Goal: Connect with others: Connect with others

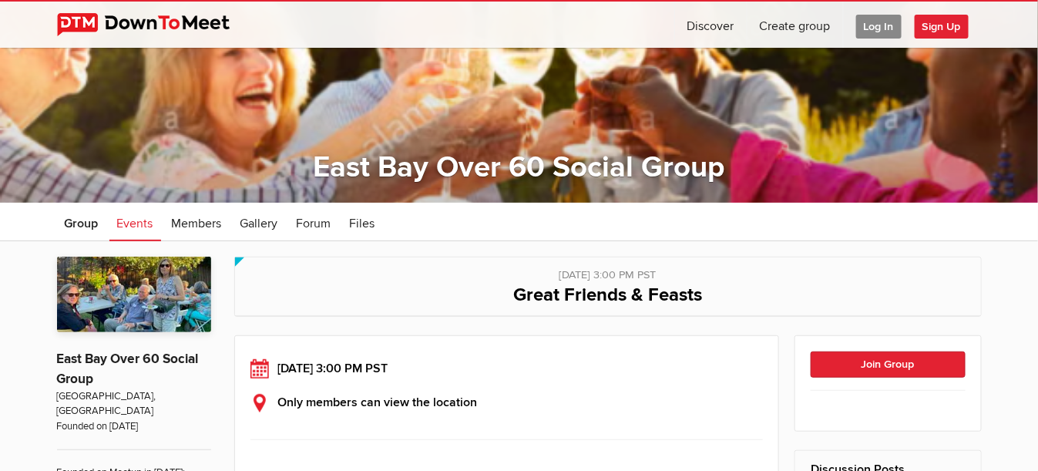
scroll to position [154, 0]
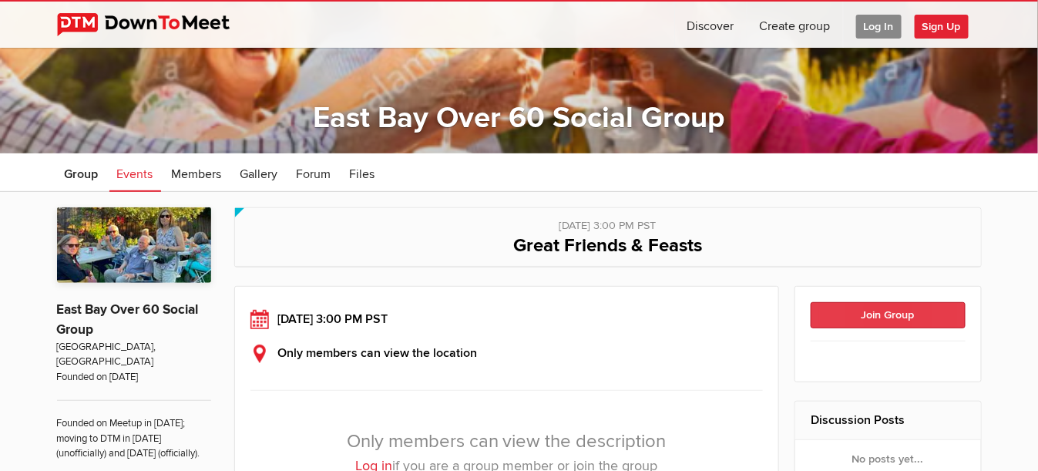
click at [883, 315] on button "Join Group" at bounding box center [887, 315] width 155 height 26
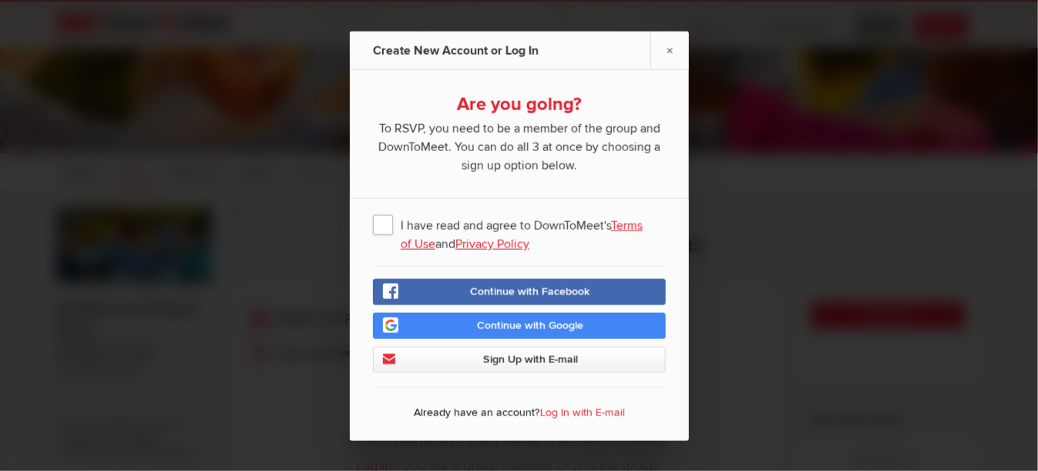
click at [383, 226] on span "I have read and agree to DownToMeet's Terms of Use and Privacy Policy" at bounding box center [519, 224] width 293 height 28
click at [0, 0] on input "I have read and agree to DownToMeet's Terms of Use and Privacy Policy" at bounding box center [0, 0] width 0 height 0
click at [537, 326] on span "Continue with Google" at bounding box center [530, 324] width 106 height 13
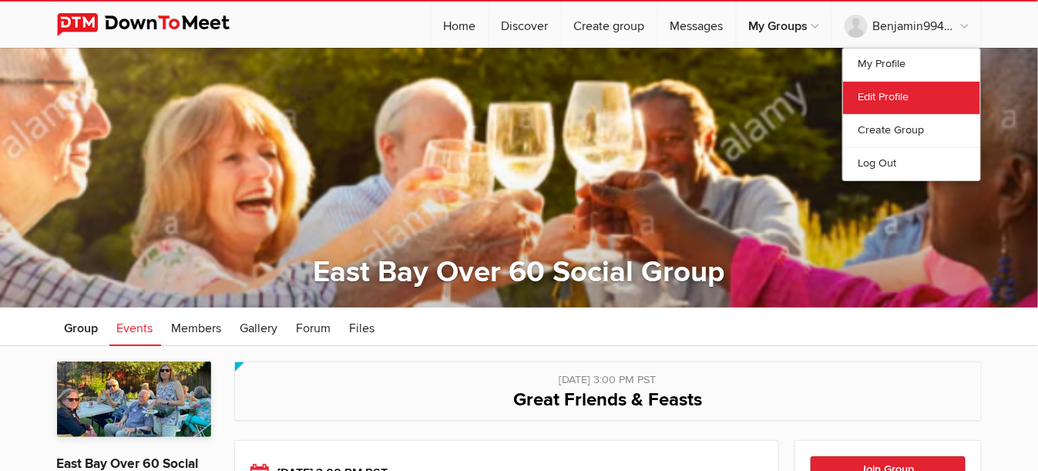
click at [889, 97] on link "Edit Profile" at bounding box center [911, 97] width 137 height 33
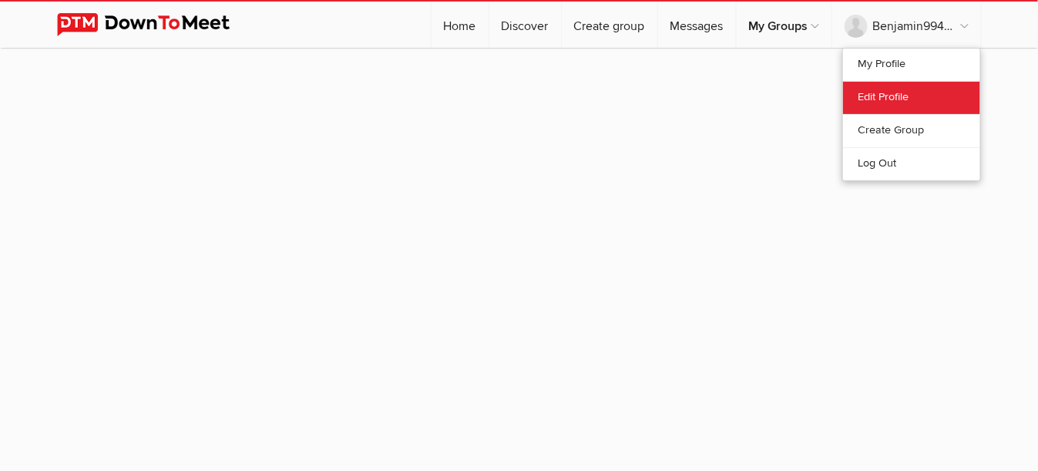
select select
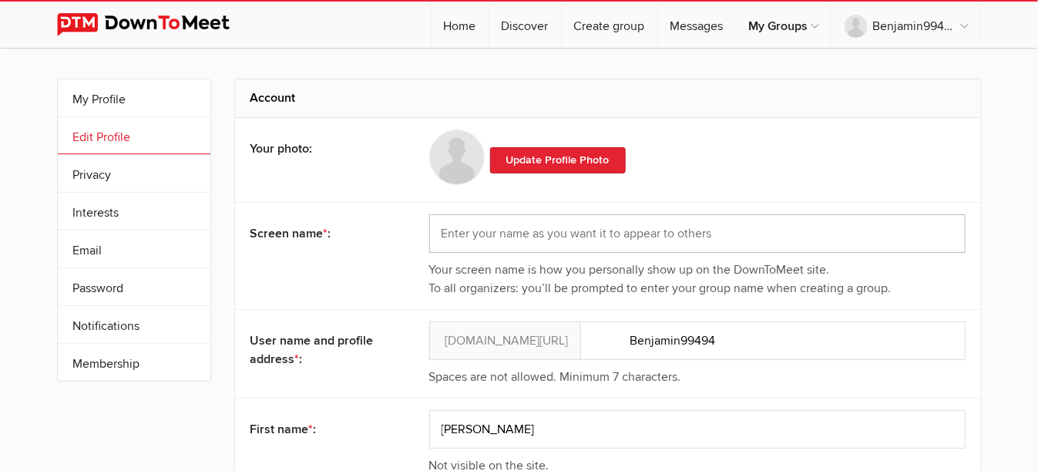
click at [495, 235] on input "text" at bounding box center [697, 233] width 536 height 39
type input "[PERSON_NAME]"
click at [558, 352] on input "Benjamin99494" at bounding box center [697, 340] width 536 height 39
click at [532, 338] on input "Benjamin99494" at bounding box center [697, 340] width 536 height 39
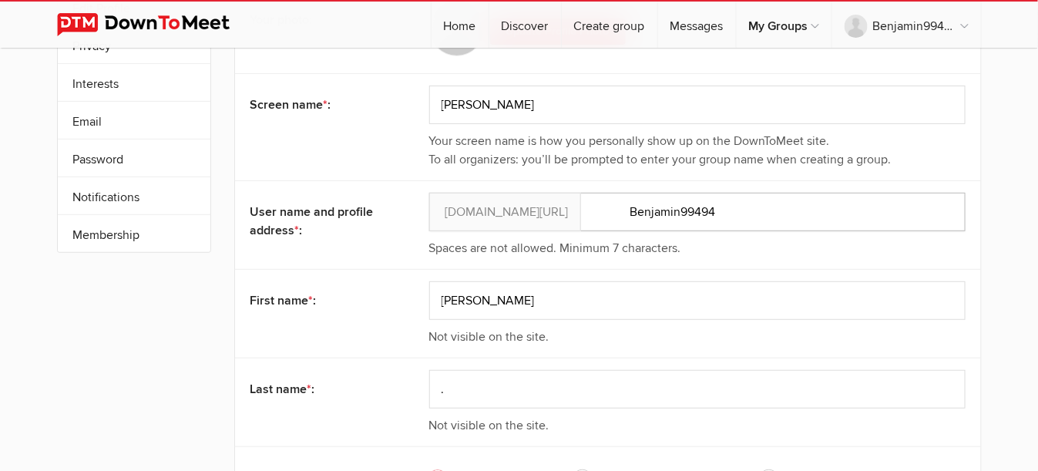
scroll to position [154, 0]
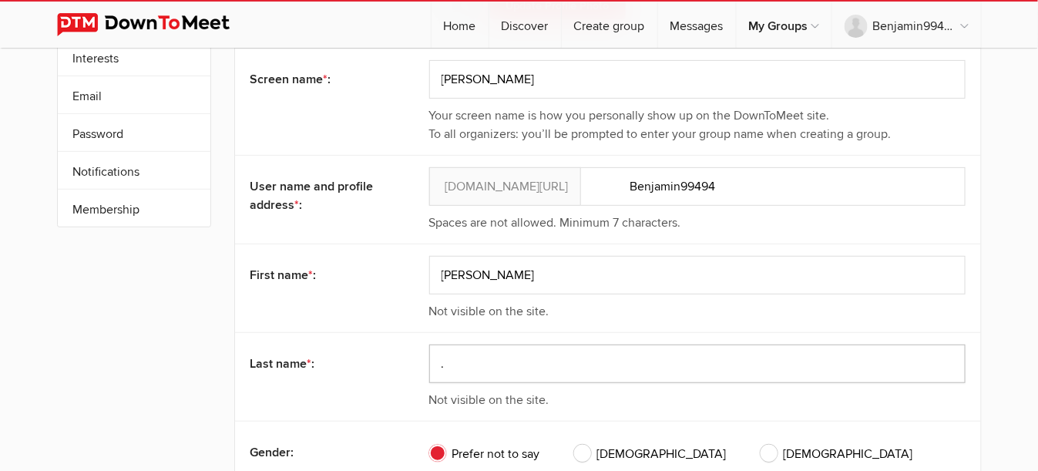
click at [488, 365] on input "." at bounding box center [697, 363] width 536 height 39
type input "[PERSON_NAME]"
type input "94536"
select select "[GEOGRAPHIC_DATA]"
type input "Fremont"
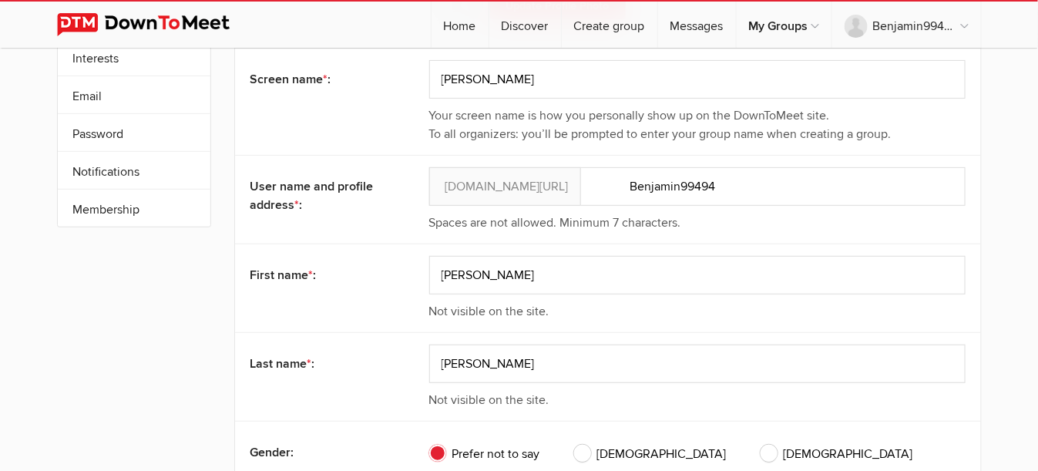
select select "CA"
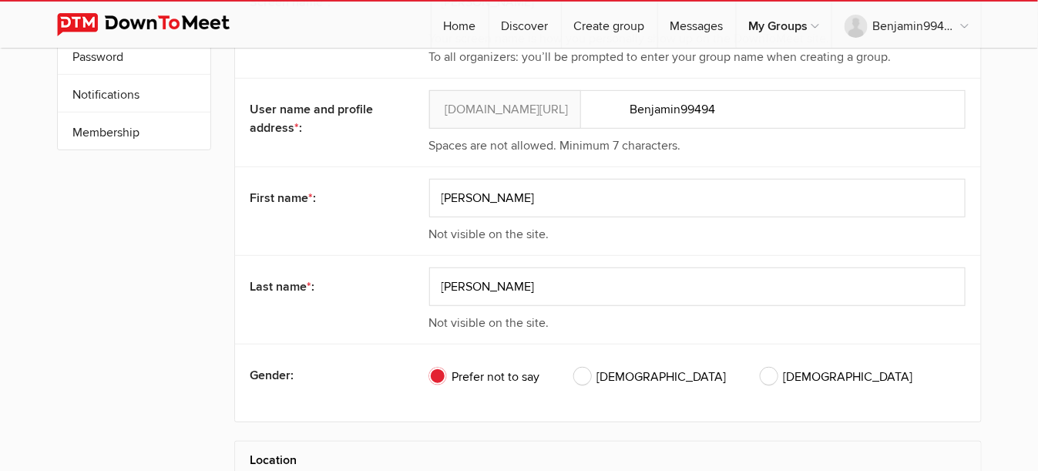
click at [582, 371] on span "[DEMOGRAPHIC_DATA]" at bounding box center [650, 376] width 153 height 18
click at [574, 367] on input "[DEMOGRAPHIC_DATA]" at bounding box center [573, 367] width 1 height 1
radio input "true"
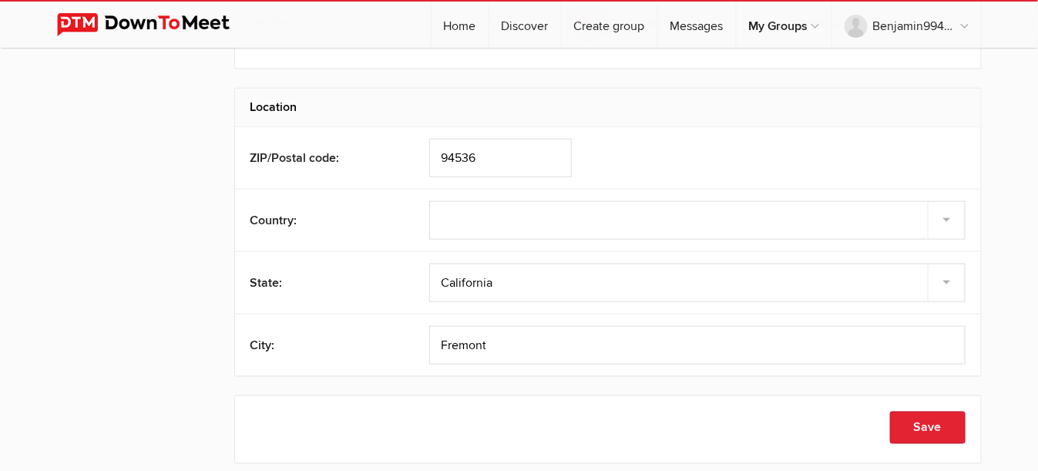
scroll to position [616, 0]
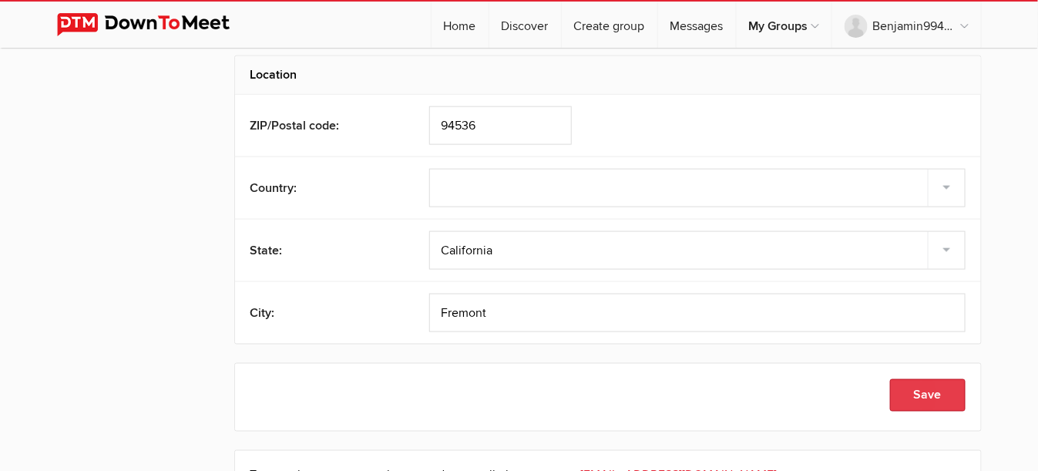
click at [921, 400] on button "Save" at bounding box center [927, 395] width 75 height 32
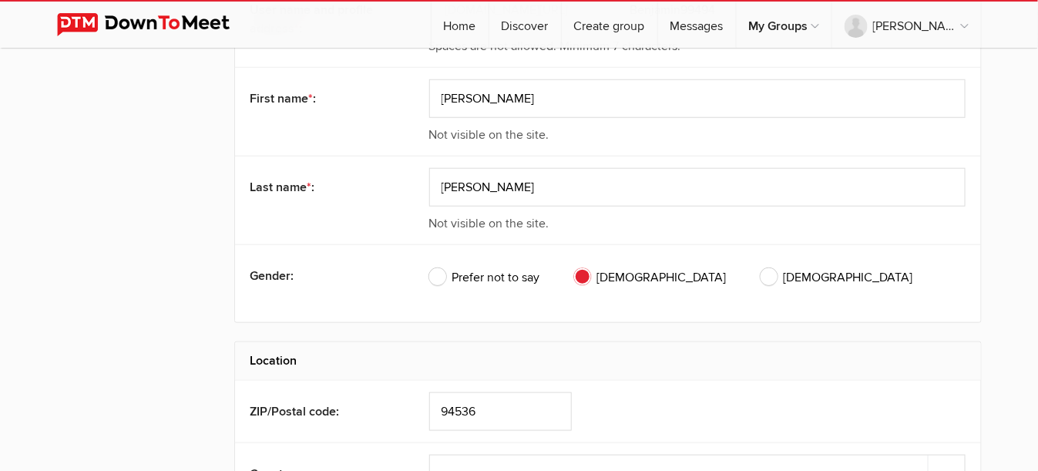
scroll to position [0, 0]
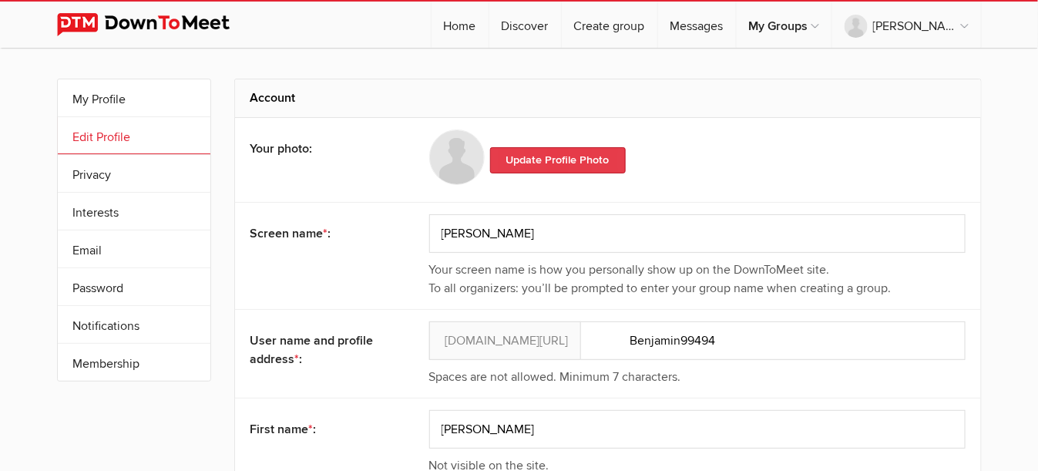
click at [521, 160] on link "Update Profile Photo" at bounding box center [558, 160] width 136 height 26
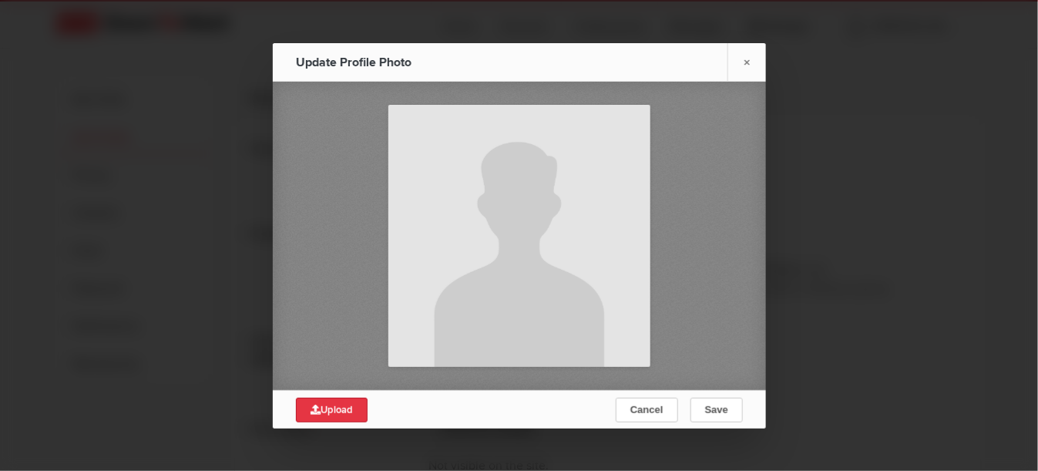
click at [344, 413] on span "Upload" at bounding box center [331, 410] width 42 height 12
type input "C:\fakepath\Ben [DATE].jpg"
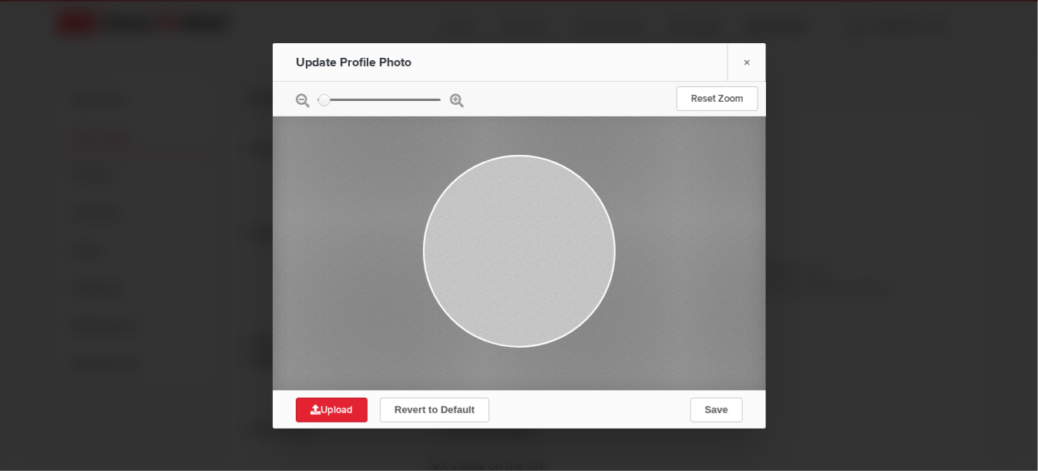
type input "0.1302"
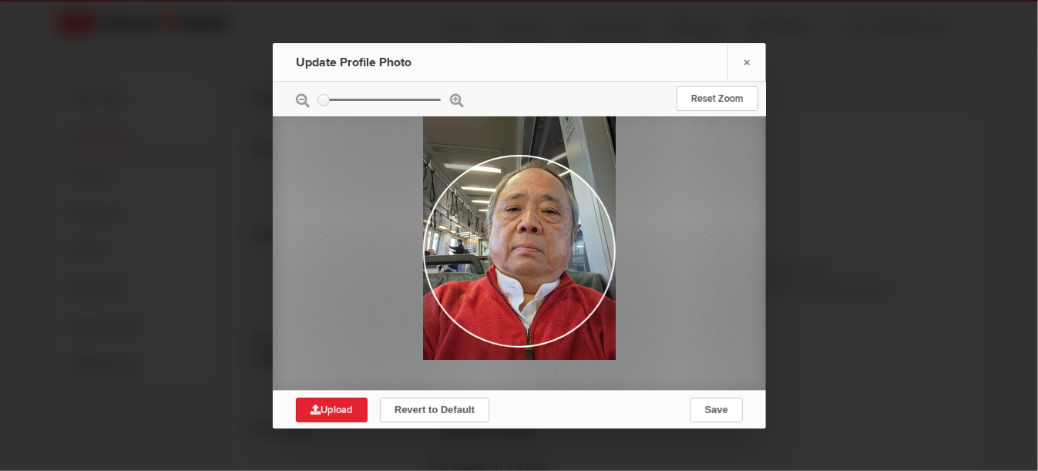
drag, startPoint x: 612, startPoint y: 254, endPoint x: 609, endPoint y: 235, distance: 19.6
click at [609, 235] on div at bounding box center [519, 231] width 193 height 257
click at [423, 255] on div at bounding box center [519, 233] width 193 height 257
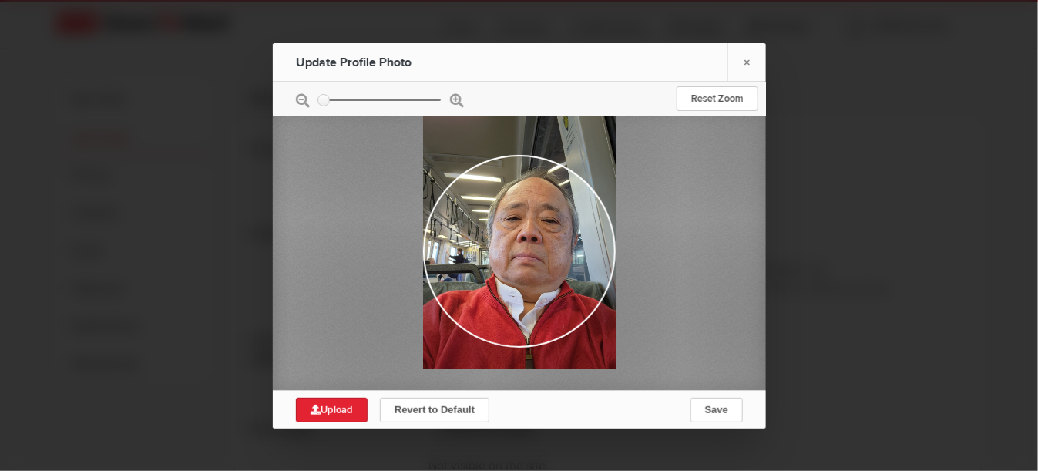
drag, startPoint x: 610, startPoint y: 269, endPoint x: 605, endPoint y: 277, distance: 9.4
click at [605, 277] on div at bounding box center [519, 240] width 193 height 257
click at [723, 407] on span "Save" at bounding box center [715, 410] width 23 height 12
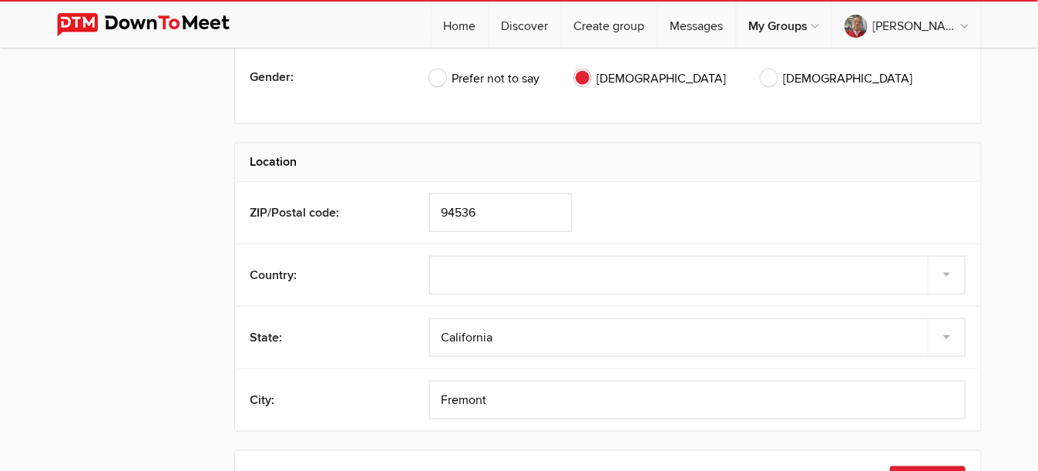
scroll to position [770, 0]
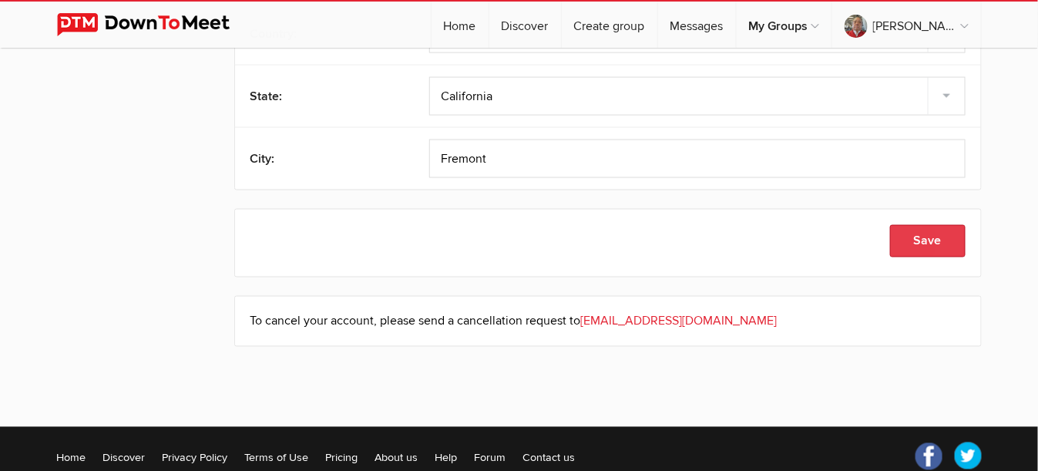
click at [914, 239] on button "Save" at bounding box center [927, 241] width 75 height 32
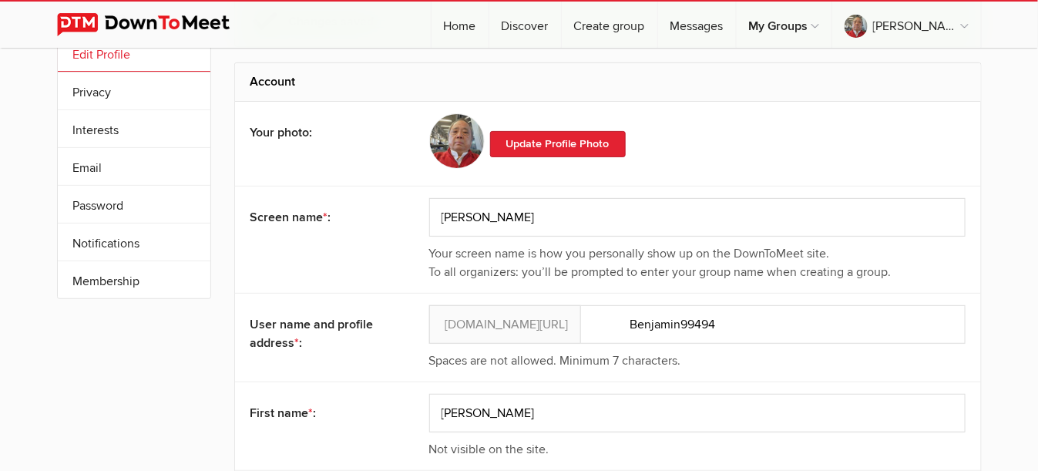
scroll to position [0, 0]
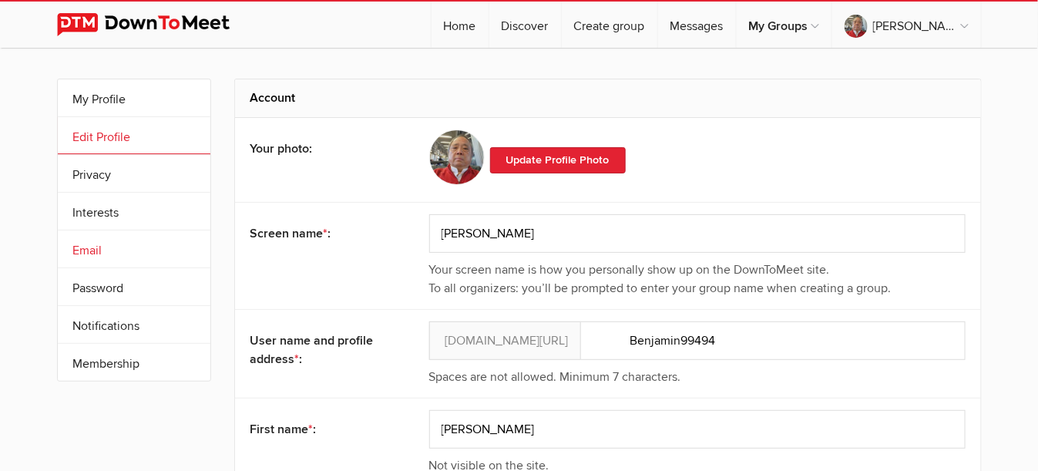
click at [114, 253] on link "Email" at bounding box center [134, 248] width 153 height 37
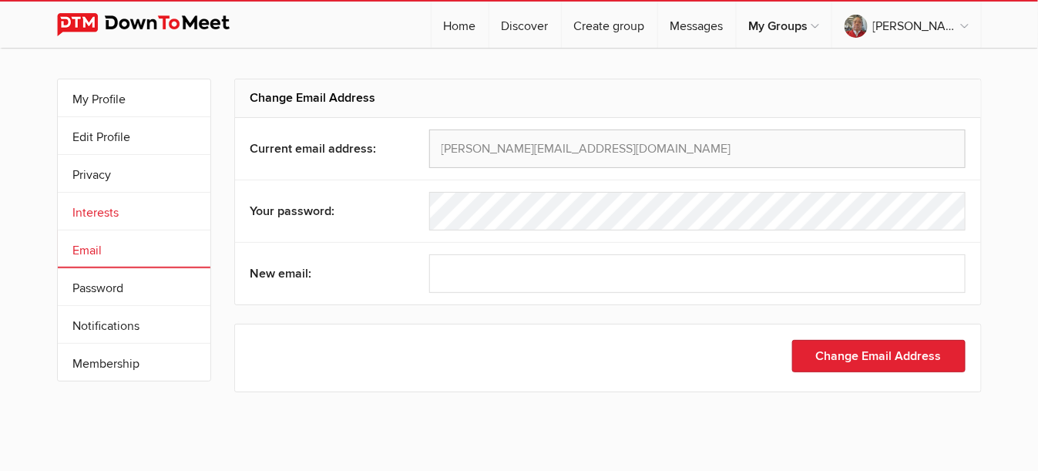
click at [106, 213] on link "Interests" at bounding box center [134, 211] width 153 height 37
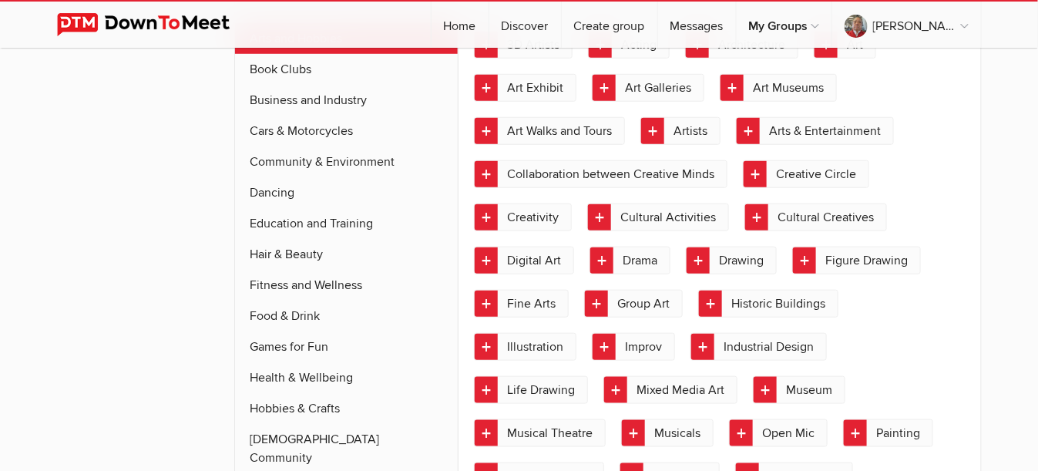
scroll to position [462, 0]
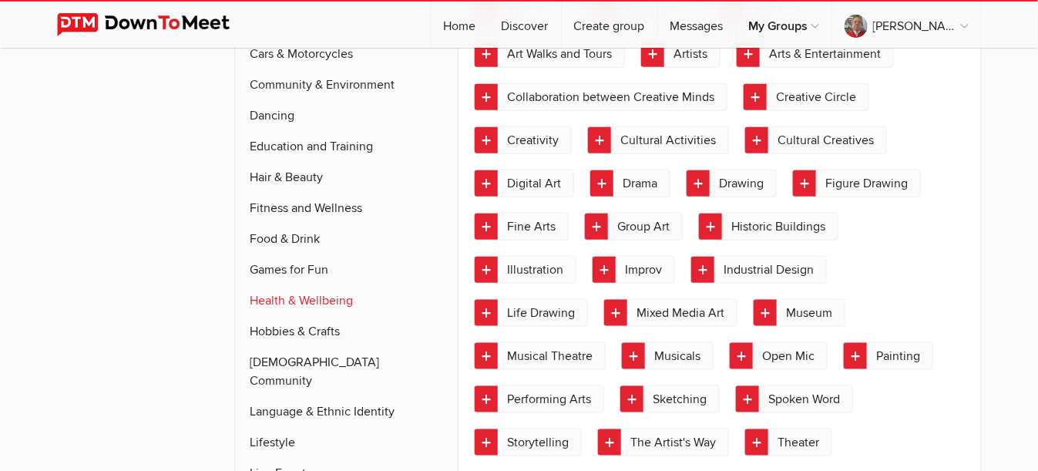
click at [305, 300] on link "Health & Wellbeing" at bounding box center [346, 300] width 223 height 31
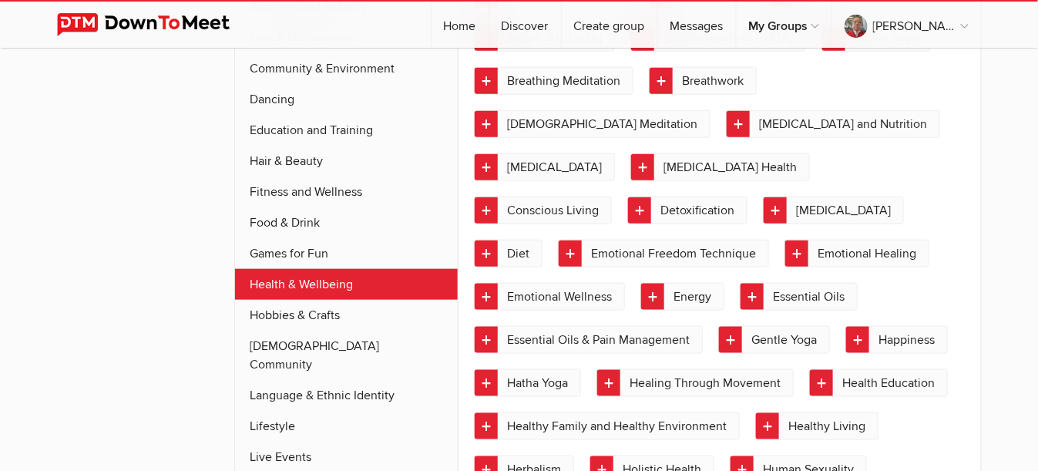
scroll to position [503, 0]
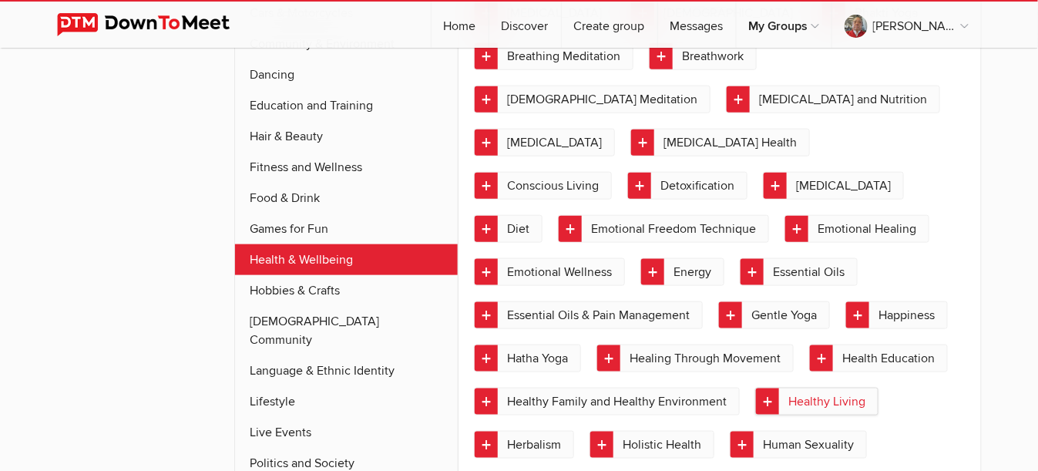
click at [822, 399] on link "Healthy Living" at bounding box center [816, 401] width 123 height 28
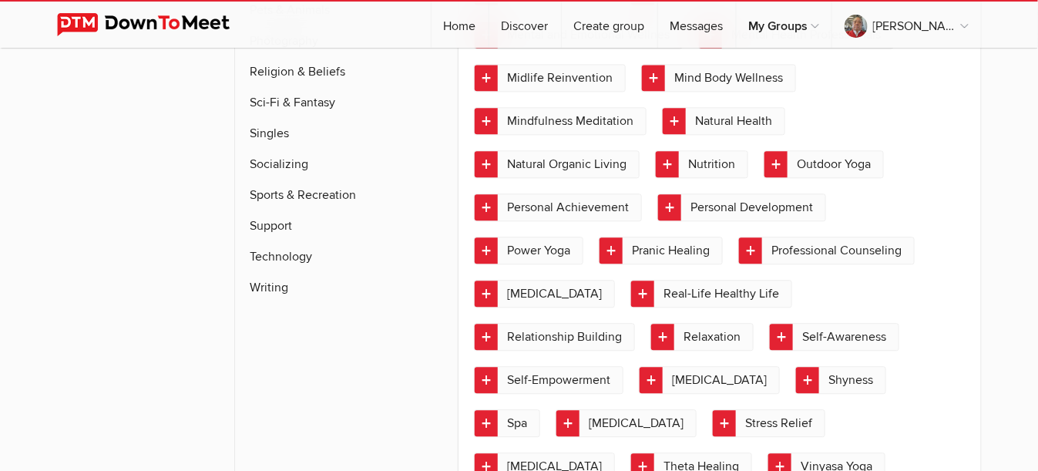
scroll to position [1196, 0]
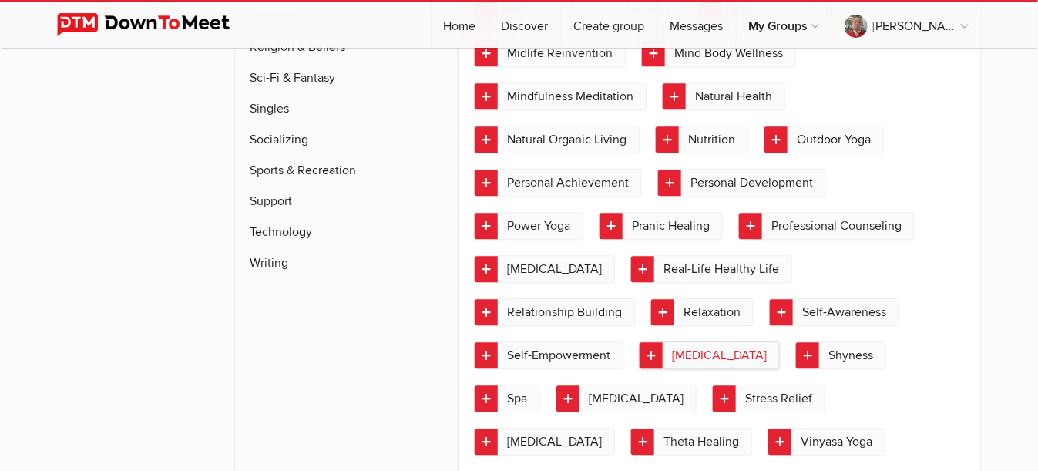
click at [780, 341] on link "[MEDICAL_DATA]" at bounding box center [709, 355] width 141 height 28
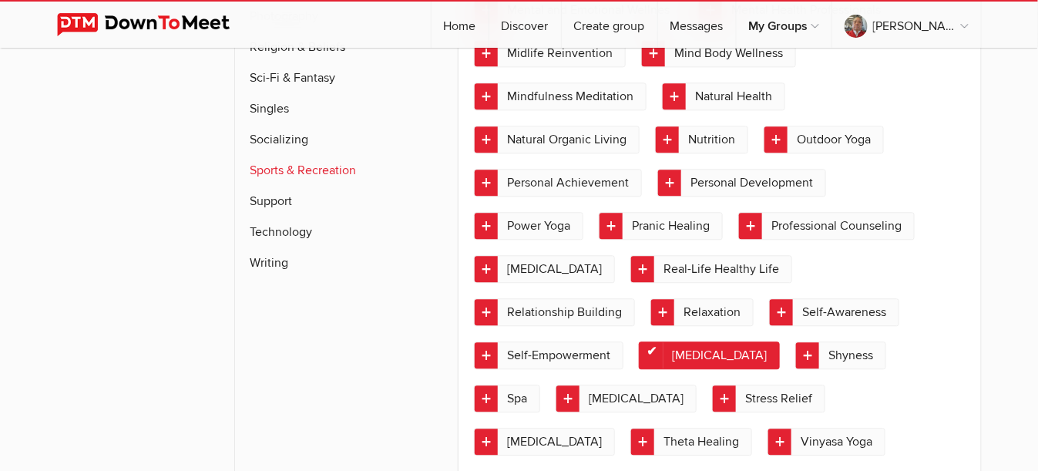
click at [314, 155] on link "Sports & Recreation" at bounding box center [346, 170] width 223 height 31
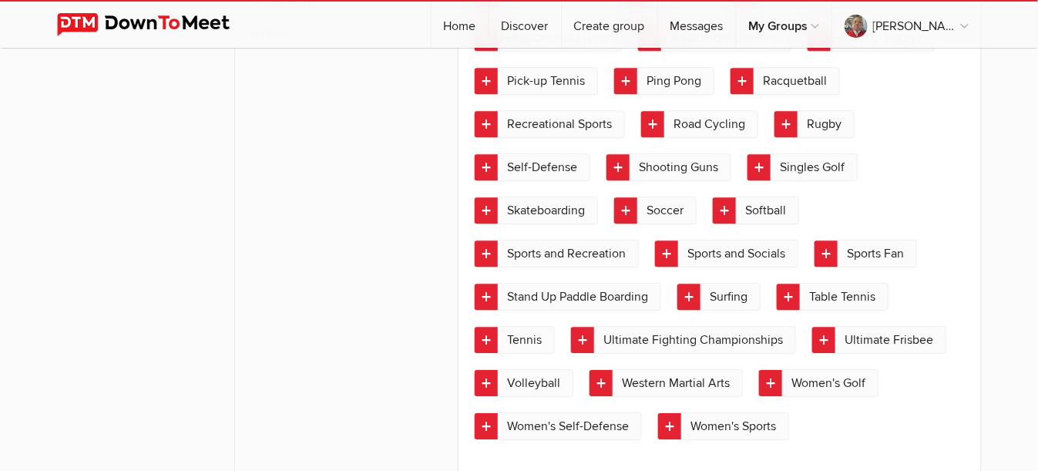
scroll to position [1427, 0]
click at [555, 326] on link "Tennis" at bounding box center [514, 340] width 81 height 28
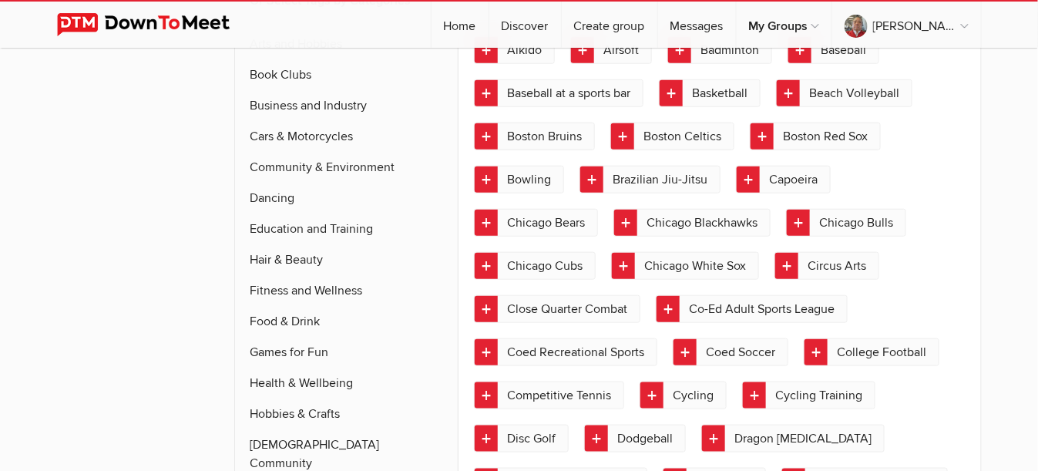
scroll to position [349, 0]
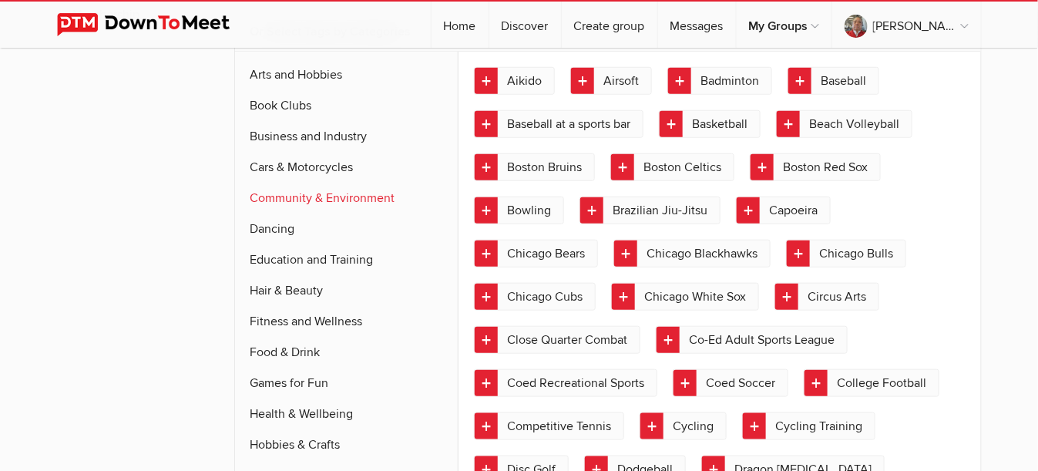
click at [290, 194] on link "Community & Environment" at bounding box center [346, 198] width 223 height 31
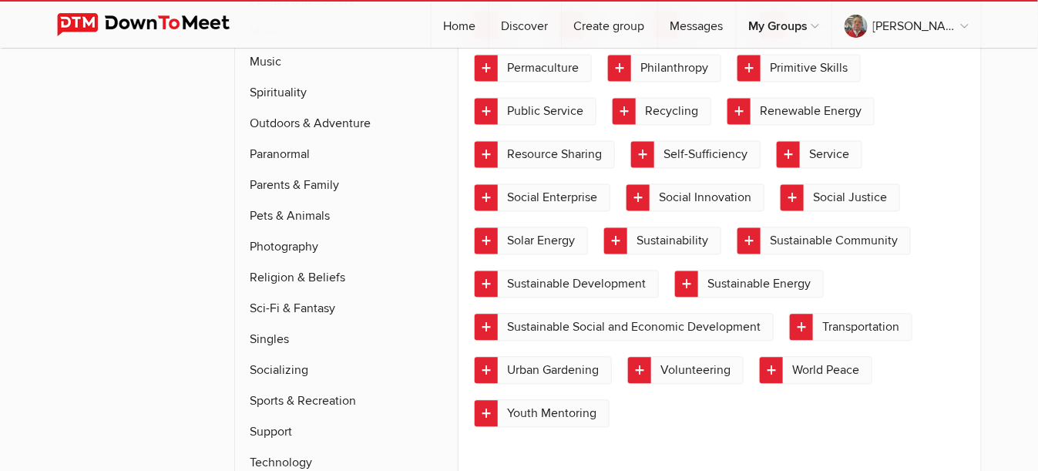
scroll to position [965, 0]
click at [323, 386] on link "Sports & Recreation" at bounding box center [346, 401] width 223 height 31
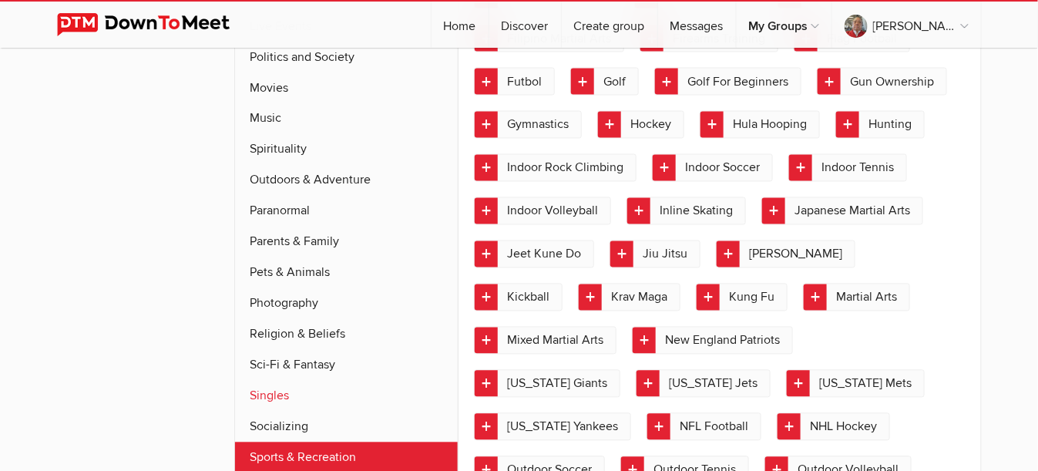
scroll to position [888, 0]
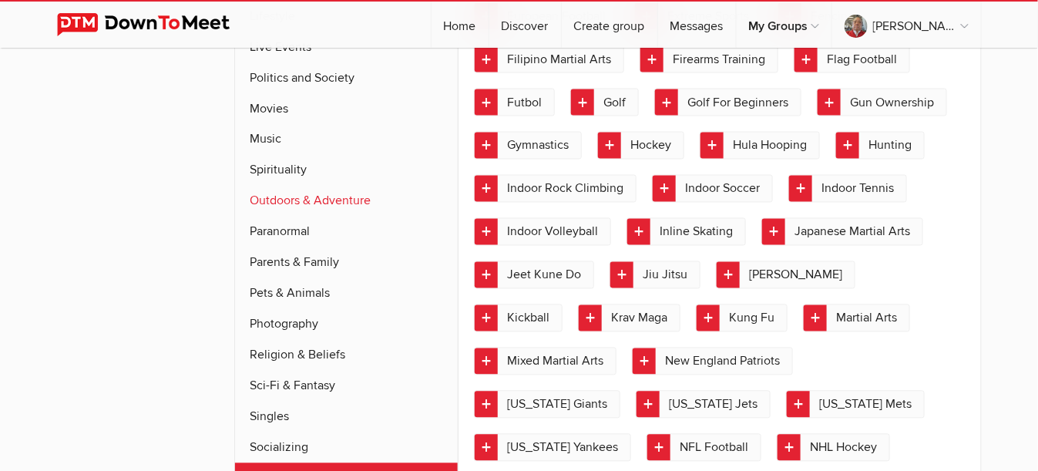
click at [345, 186] on link "Outdoors & Adventure" at bounding box center [346, 201] width 223 height 31
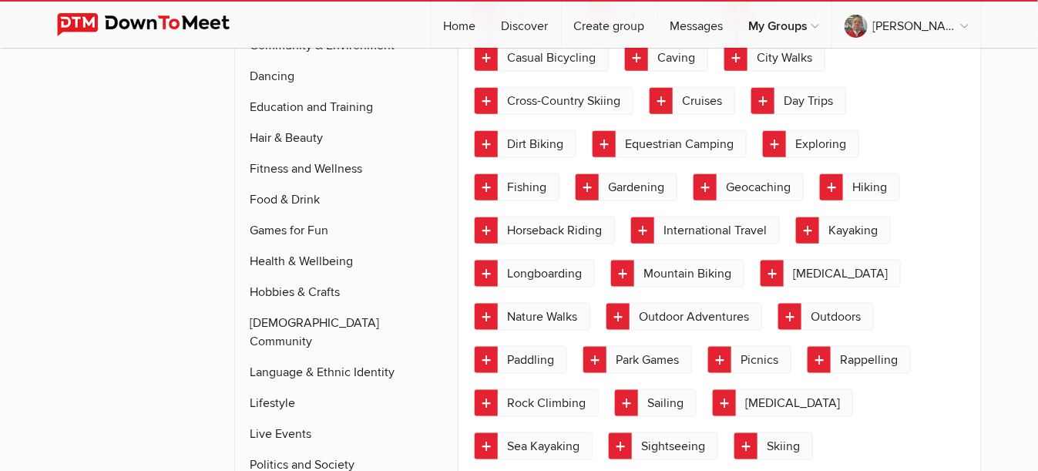
scroll to position [503, 0]
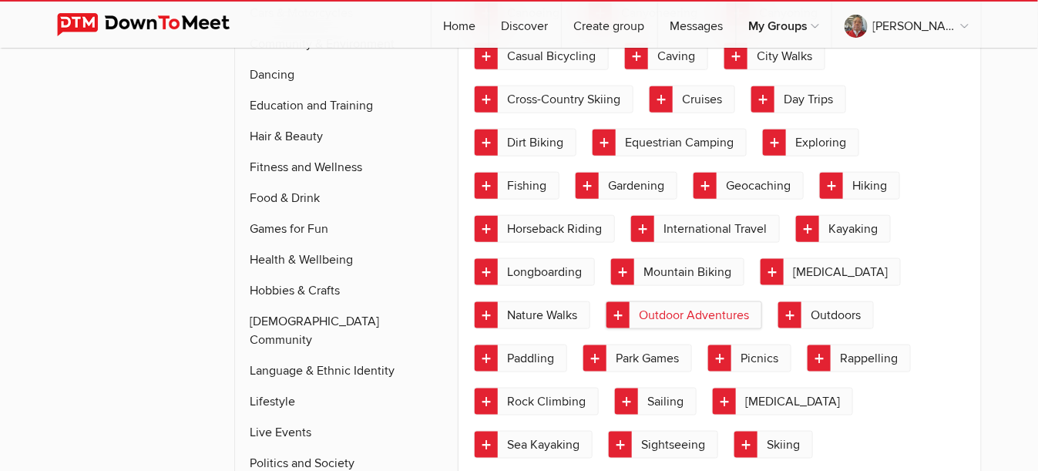
click at [656, 307] on link "Outdoor Adventures" at bounding box center [683, 315] width 156 height 28
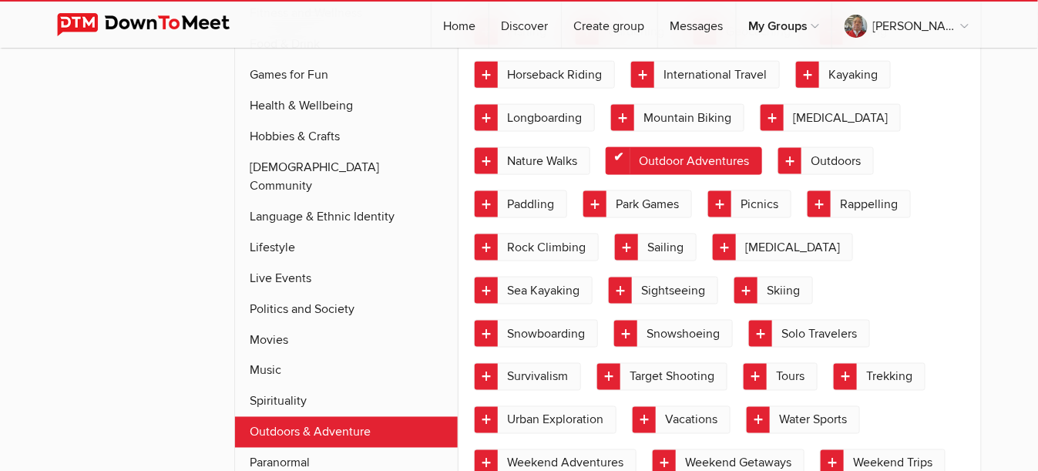
scroll to position [580, 0]
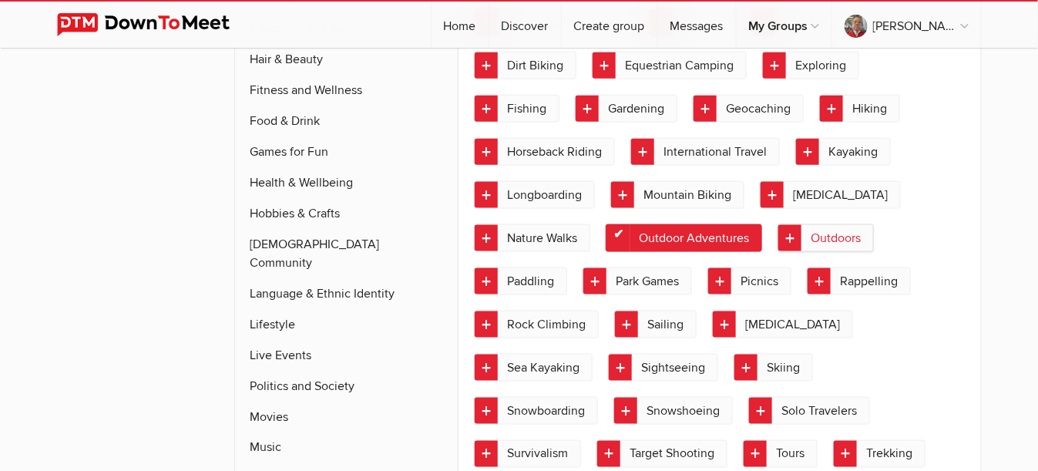
click at [826, 233] on link "Outdoors" at bounding box center [825, 238] width 96 height 28
click at [689, 143] on link "International Travel" at bounding box center [704, 152] width 149 height 28
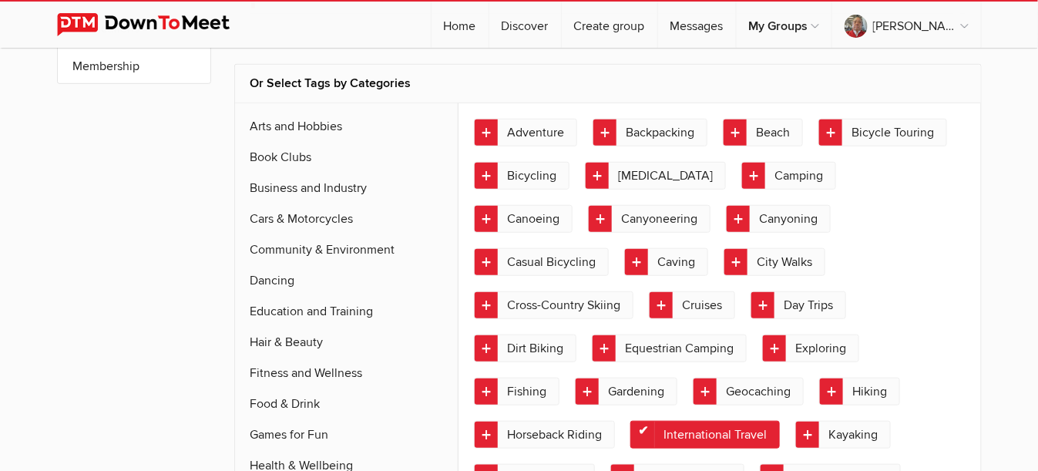
scroll to position [272, 0]
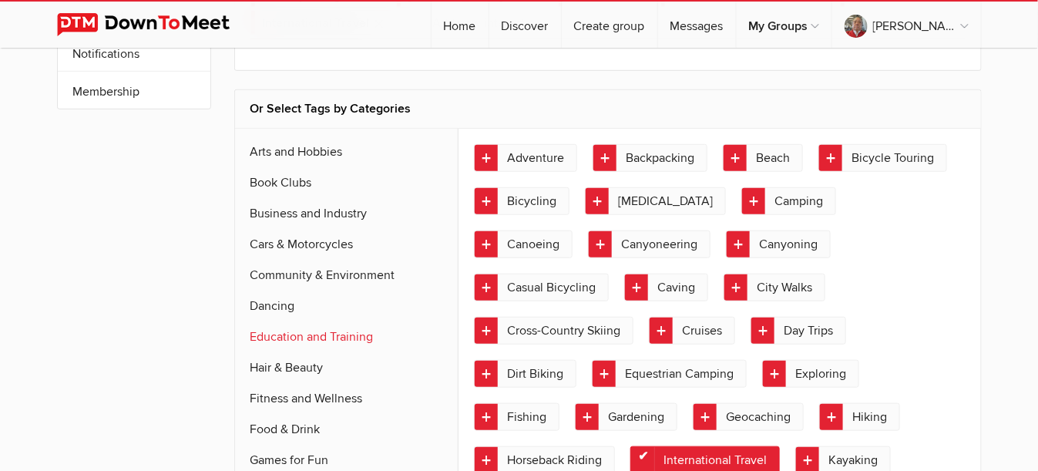
click at [343, 327] on link "Education and Training" at bounding box center [346, 336] width 223 height 31
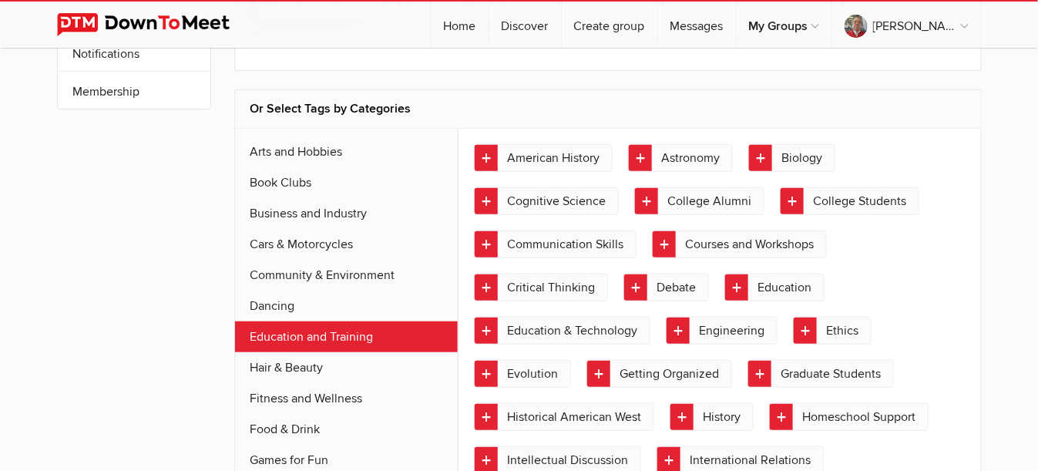
scroll to position [349, 0]
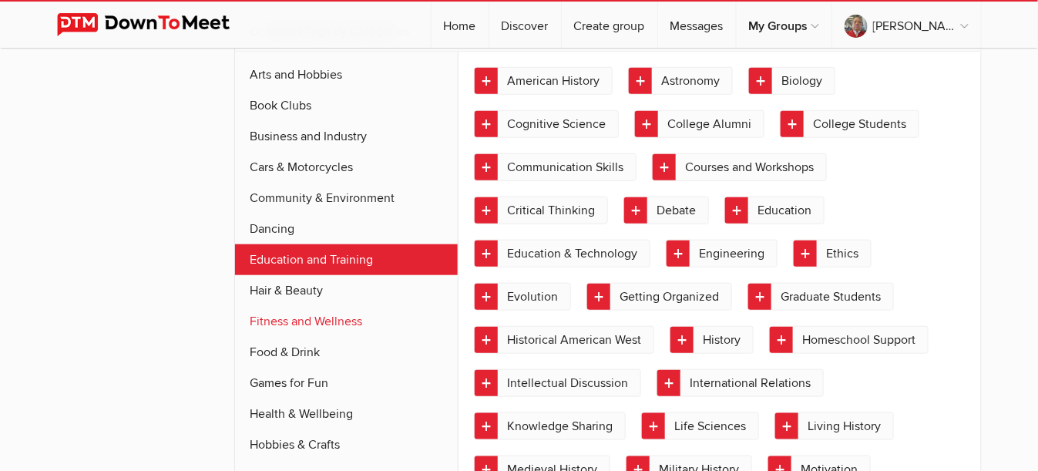
click at [354, 318] on link "Fitness and Wellness" at bounding box center [346, 321] width 223 height 31
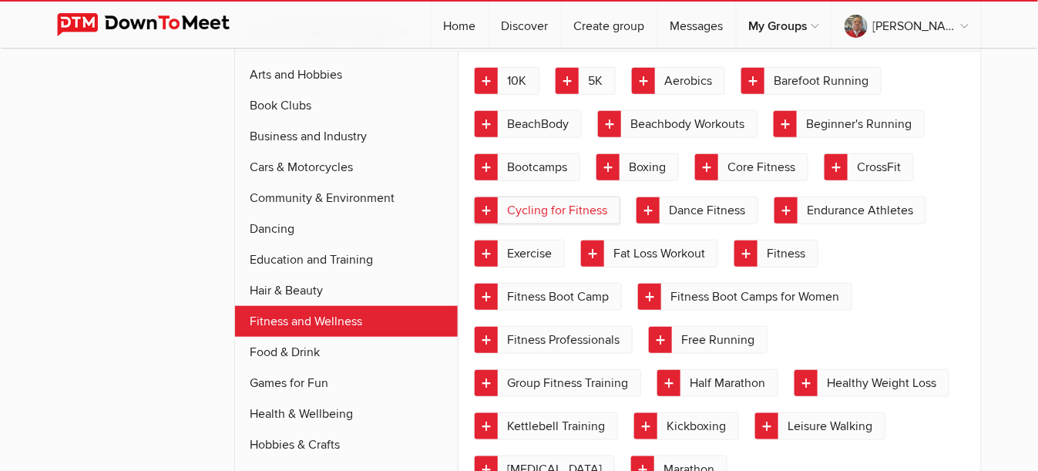
click at [561, 201] on link "Cycling for Fitness" at bounding box center [547, 210] width 146 height 28
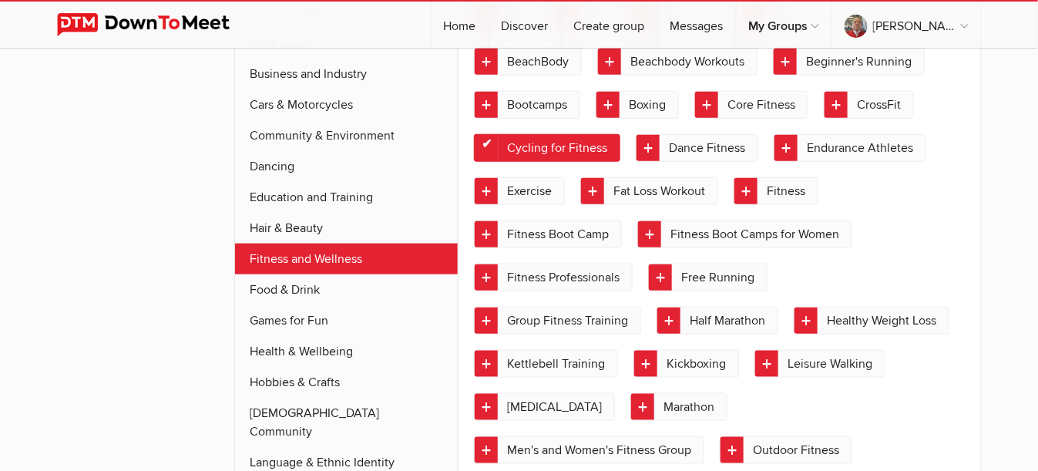
scroll to position [426, 0]
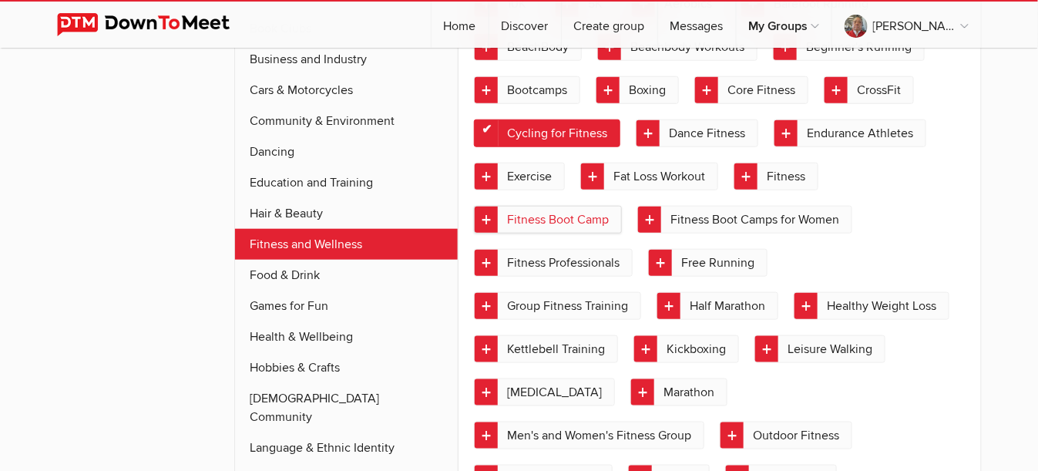
click at [552, 216] on link "Fitness Boot Camp" at bounding box center [548, 220] width 148 height 28
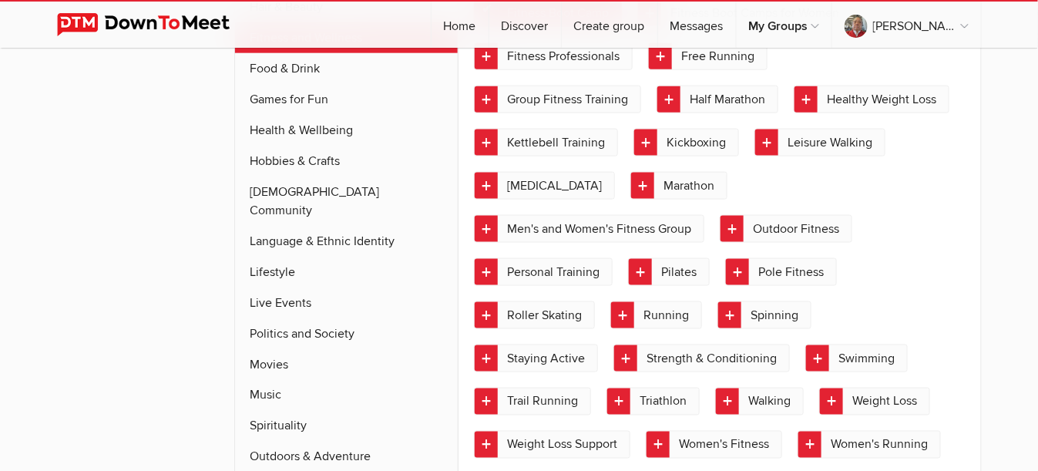
scroll to position [657, 0]
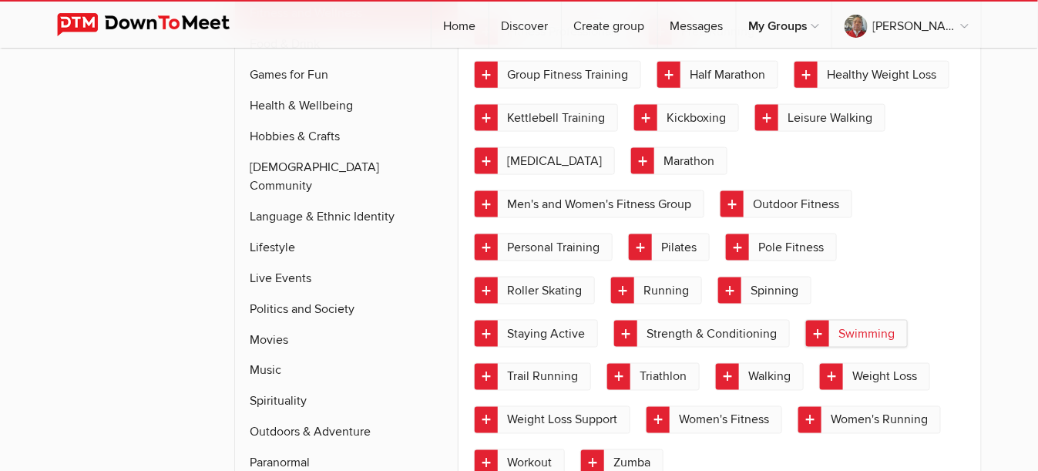
click at [857, 320] on link "Swimming" at bounding box center [856, 334] width 102 height 28
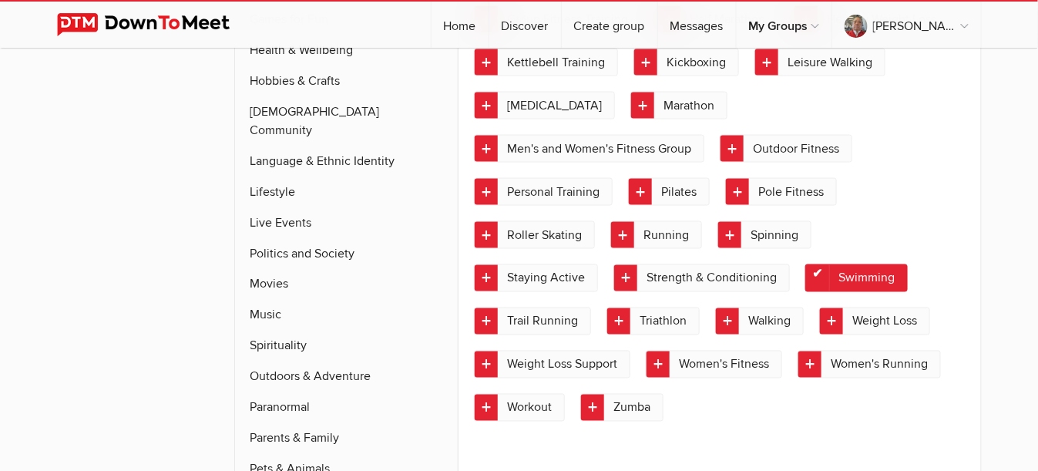
scroll to position [734, 0]
click at [757, 307] on link "Walking" at bounding box center [759, 321] width 89 height 28
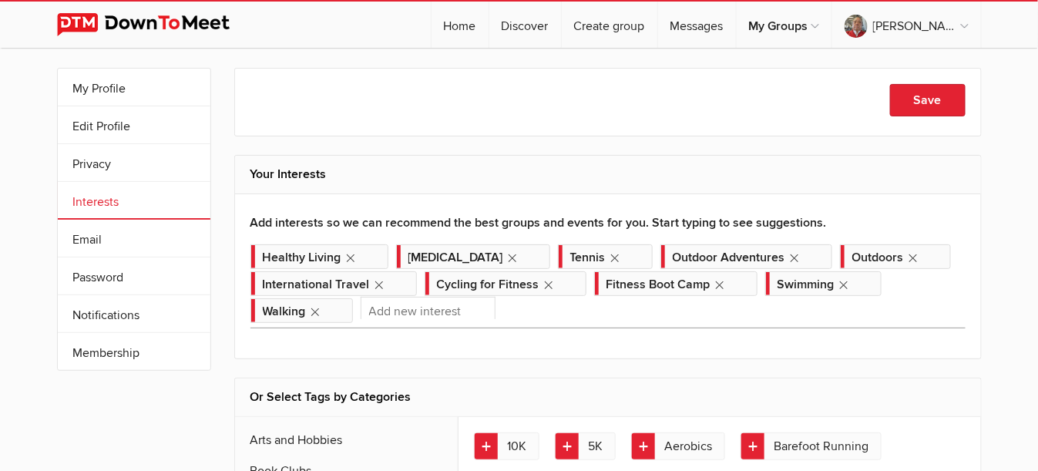
scroll to position [0, 0]
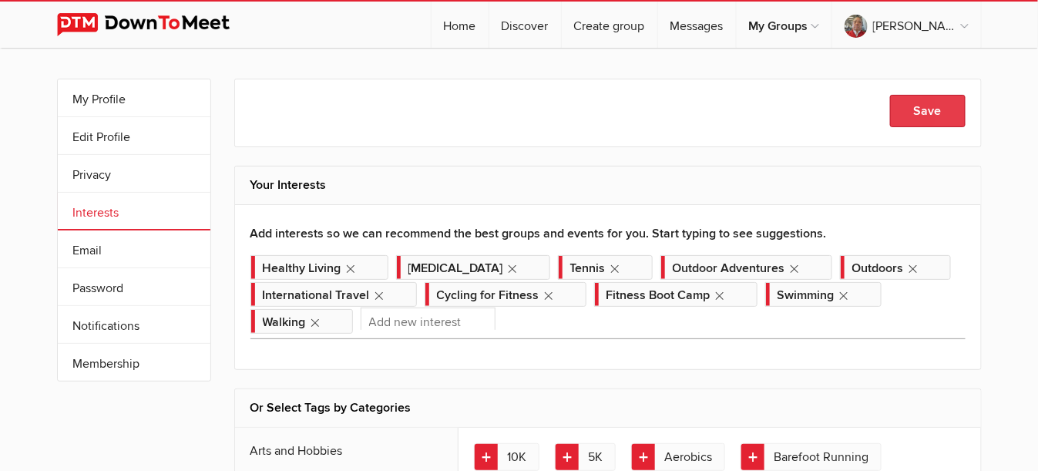
click at [931, 115] on button "Save" at bounding box center [927, 111] width 75 height 32
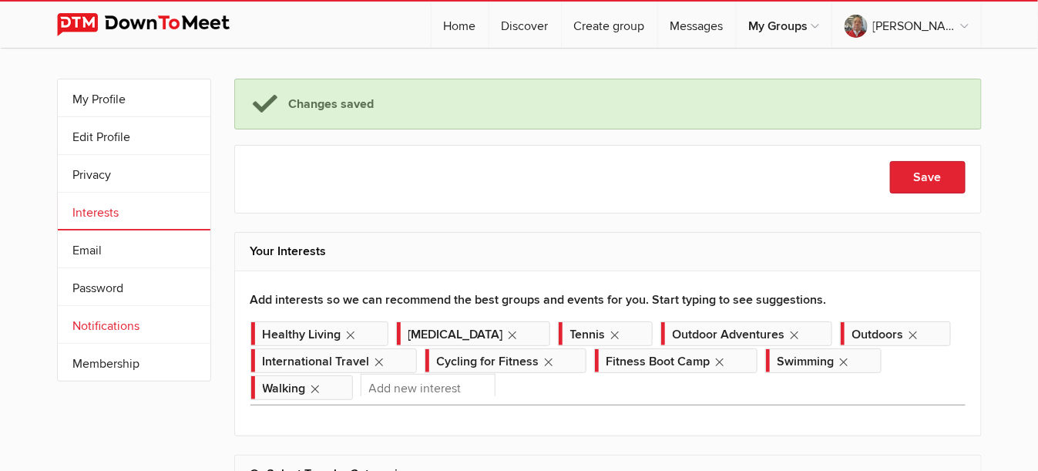
click at [119, 327] on link "Notifications" at bounding box center [134, 324] width 153 height 37
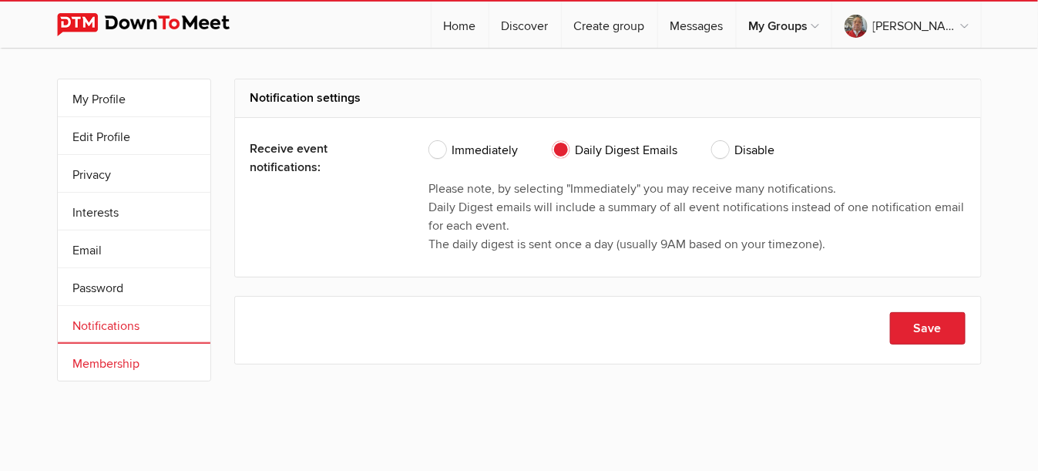
click at [107, 363] on link "Membership" at bounding box center [134, 362] width 153 height 37
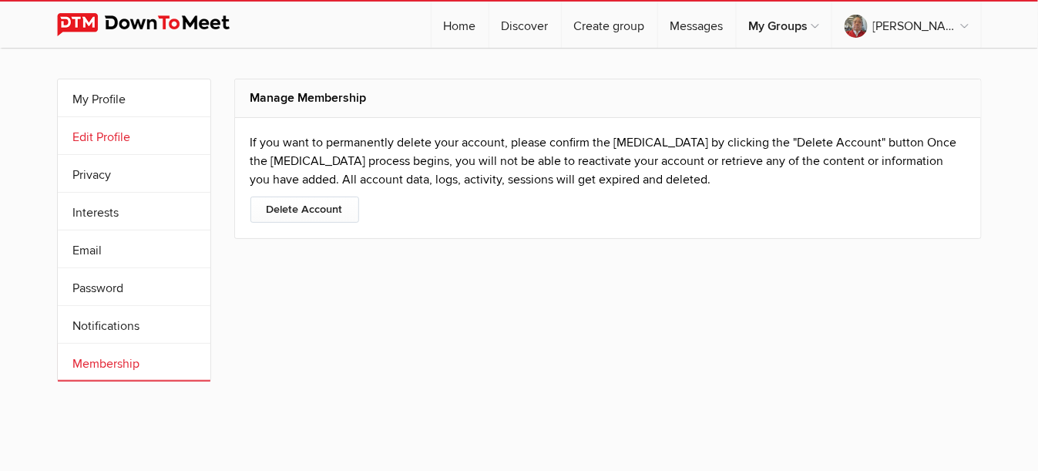
click at [109, 133] on link "Edit Profile" at bounding box center [134, 135] width 153 height 37
select select "[GEOGRAPHIC_DATA]"
select select "CA"
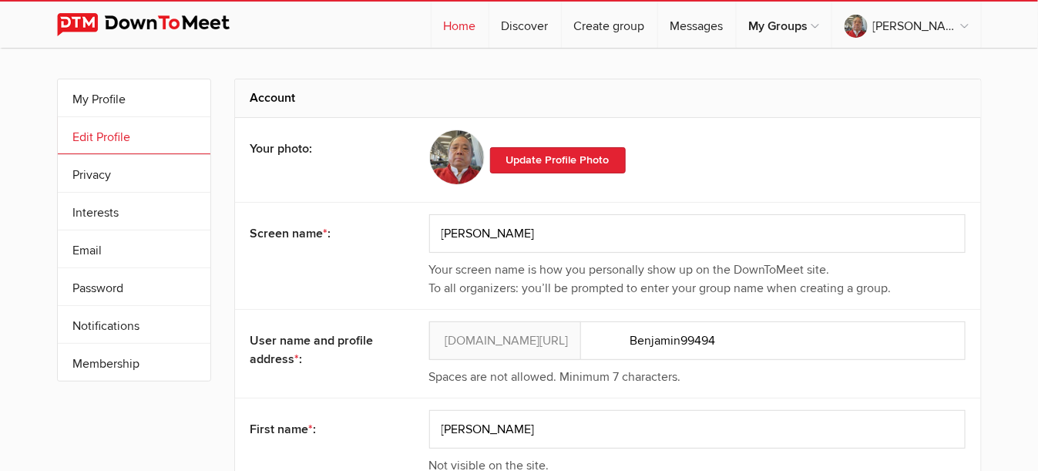
click at [488, 30] on link "Home" at bounding box center [459, 25] width 57 height 46
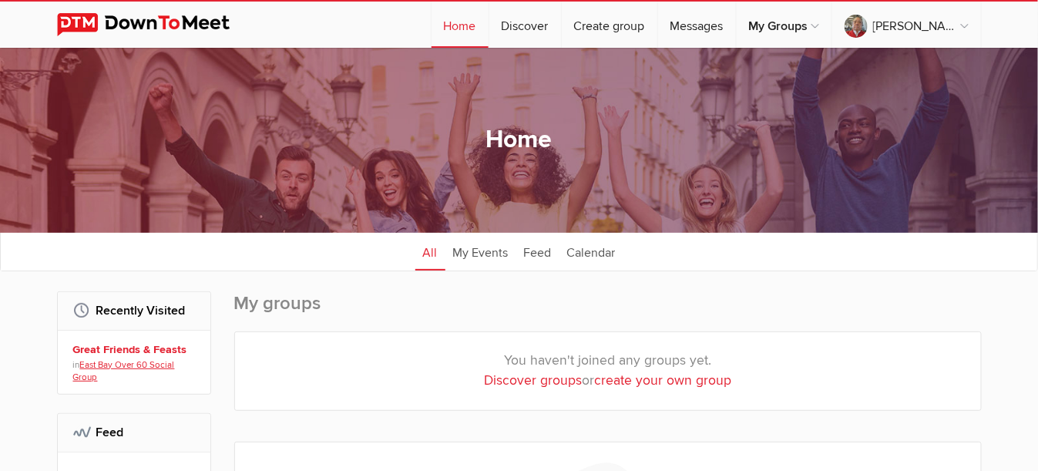
click at [163, 359] on link "East Bay Over 60 Social Group" at bounding box center [124, 370] width 102 height 23
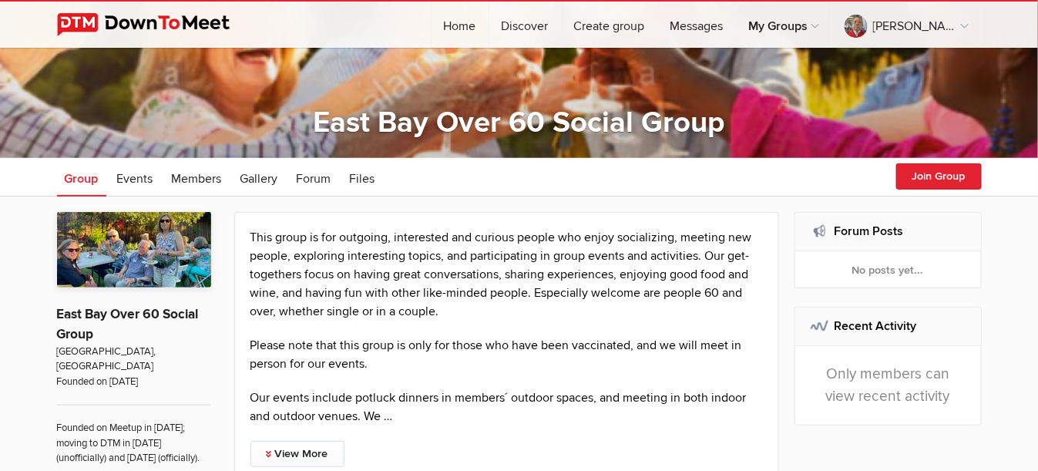
scroll to position [154, 0]
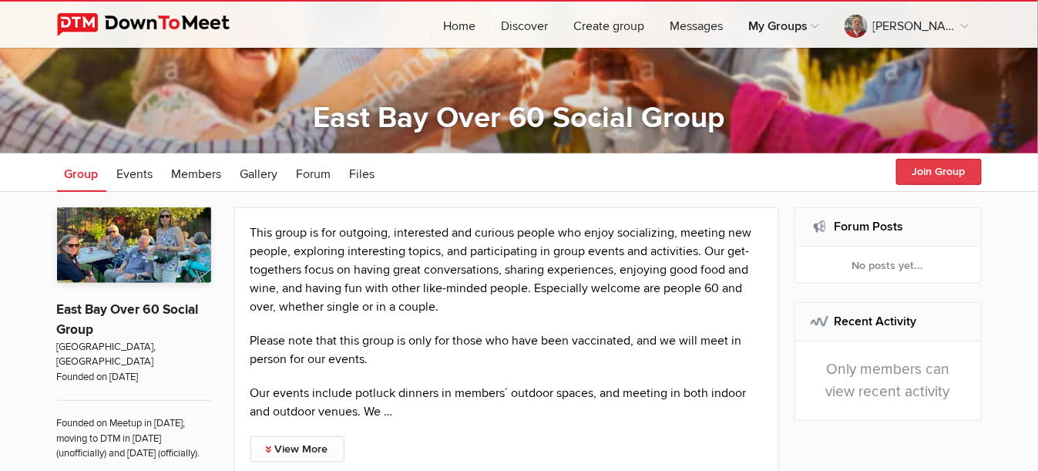
click at [931, 169] on button "Join Group" at bounding box center [939, 172] width 86 height 26
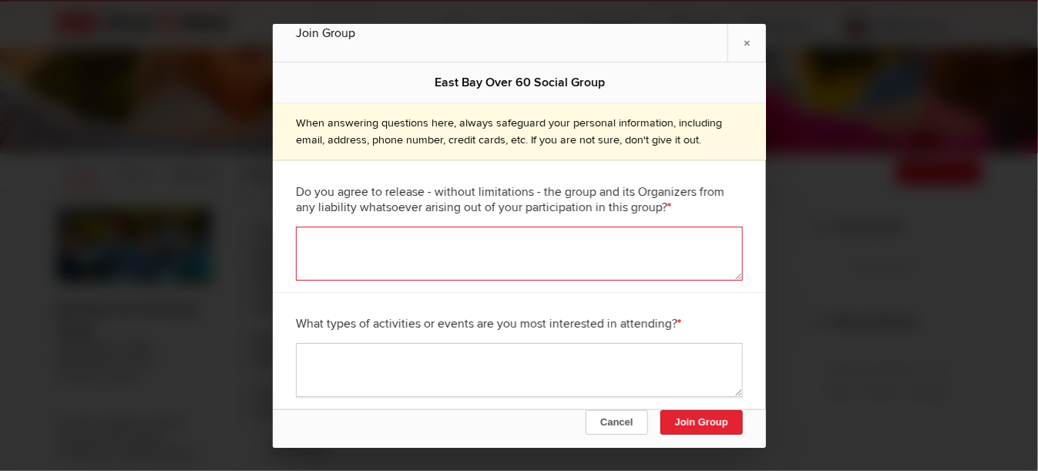
click at [414, 245] on textarea at bounding box center [519, 253] width 447 height 54
type textarea "yes"
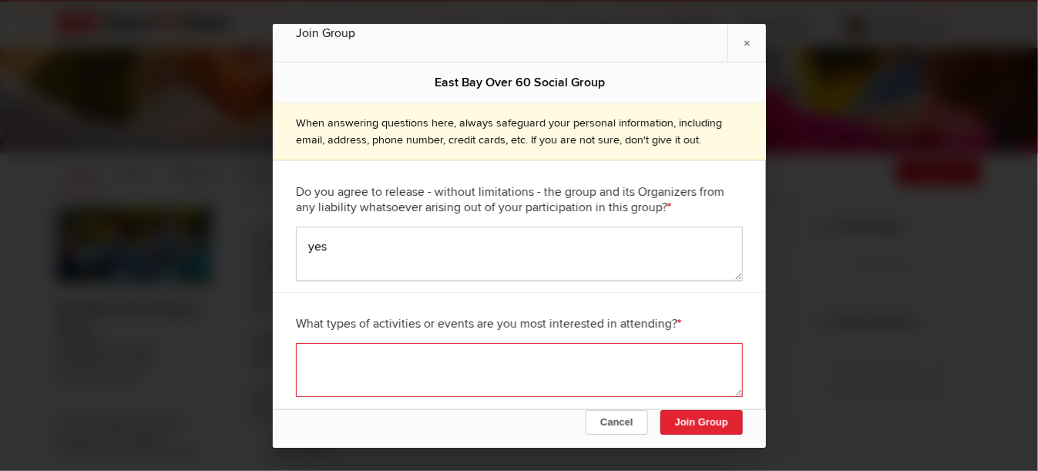
click at [461, 348] on textarea at bounding box center [519, 370] width 447 height 54
type textarea "stimulating conversations"
click at [689, 421] on button "Join Group" at bounding box center [700, 421] width 82 height 25
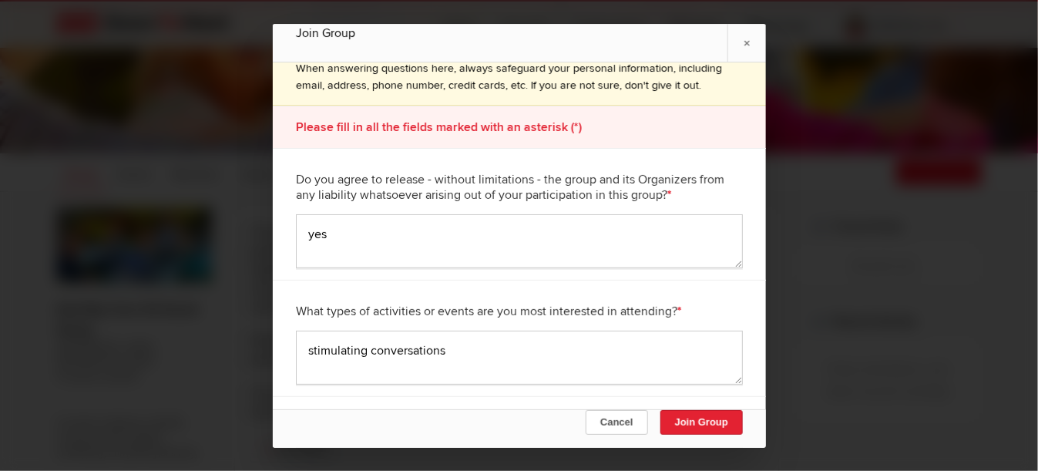
scroll to position [118, 0]
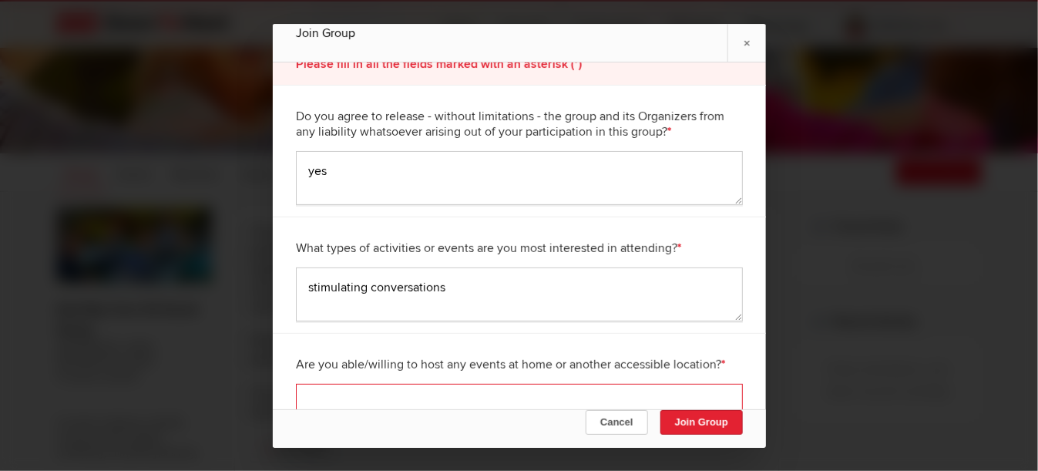
click at [368, 395] on textarea at bounding box center [519, 411] width 447 height 54
type textarea "no"
click at [694, 426] on button "Join Group" at bounding box center [700, 421] width 82 height 25
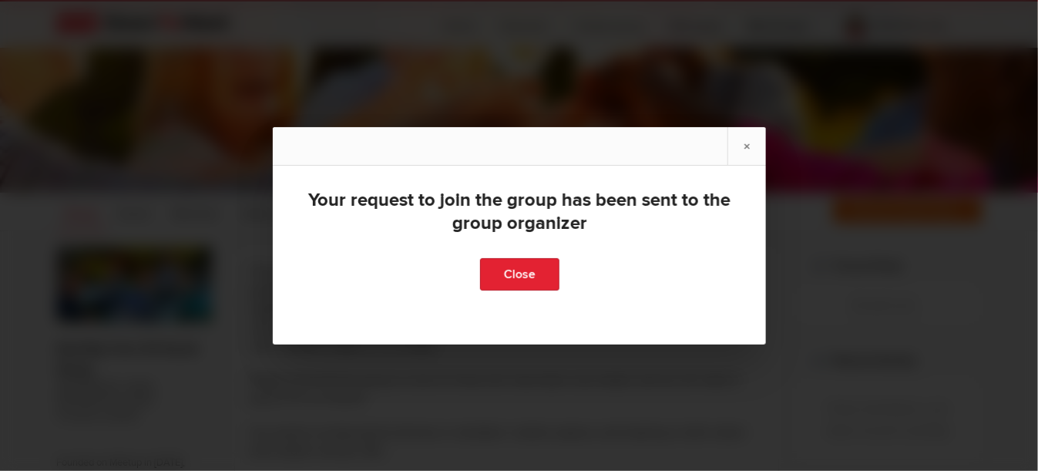
scroll to position [77, 0]
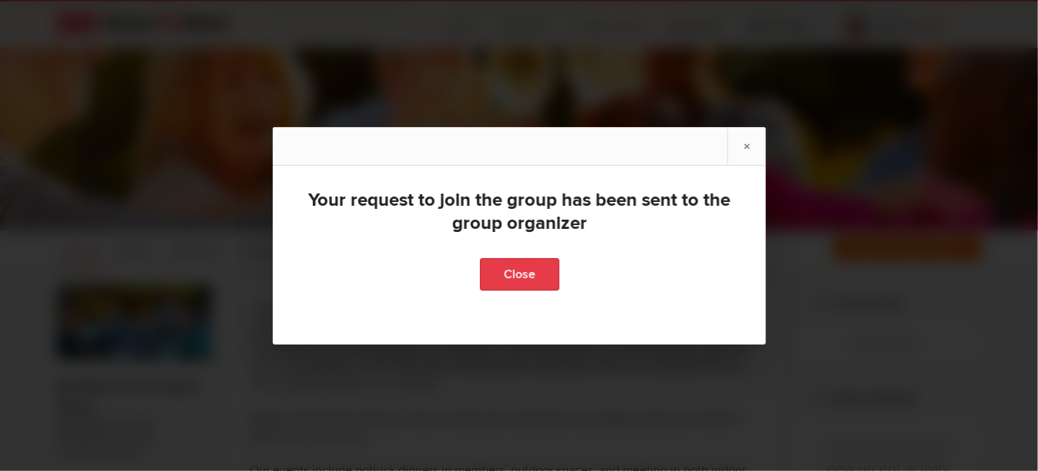
click at [526, 280] on link "Close" at bounding box center [518, 274] width 79 height 32
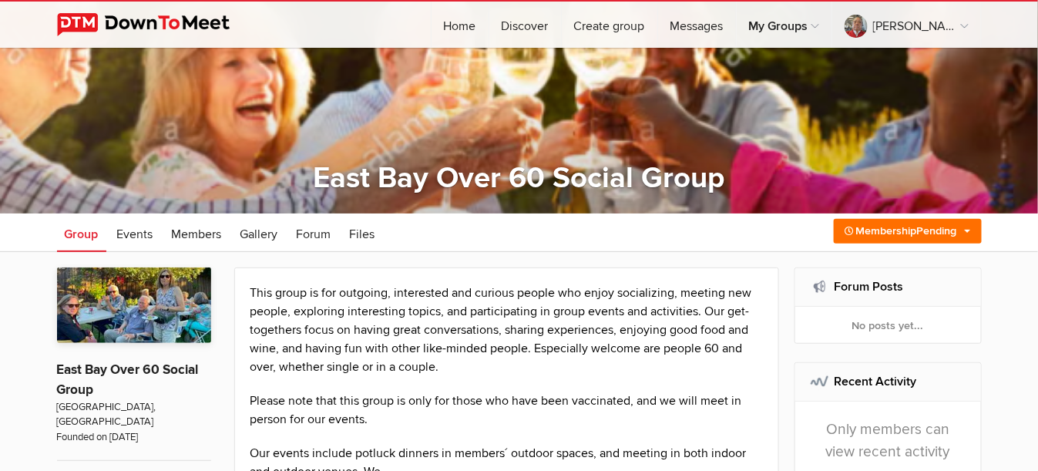
scroll to position [0, 0]
